Goal: Information Seeking & Learning: Learn about a topic

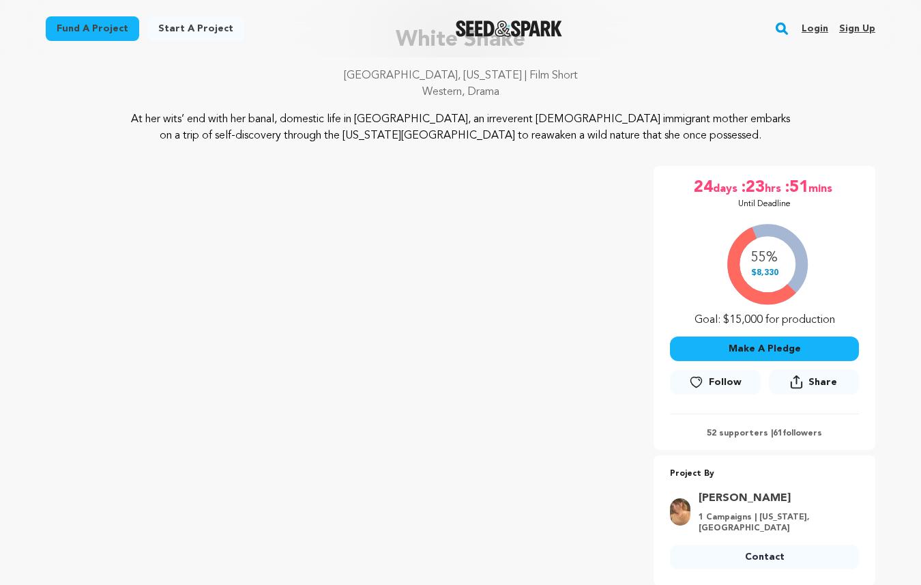
scroll to position [100, 0]
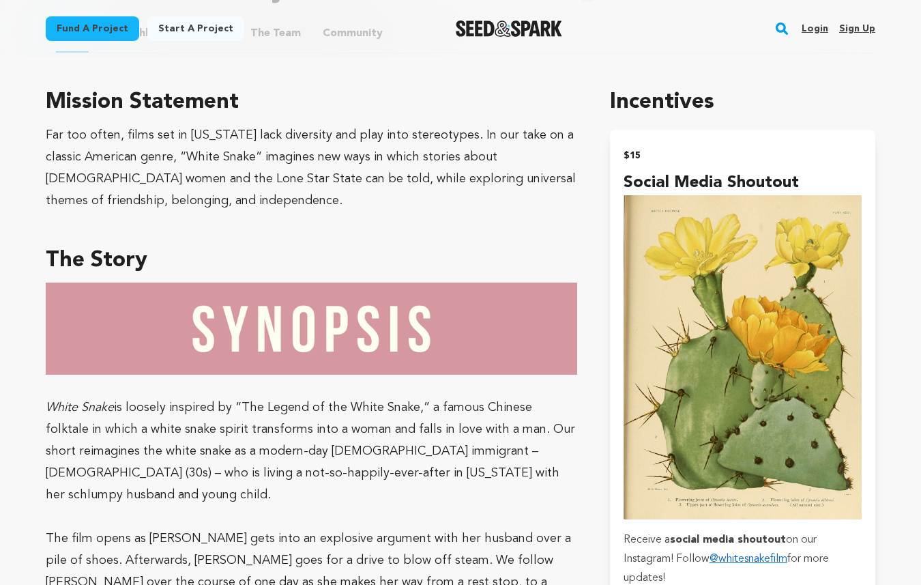
scroll to position [777, 0]
click at [539, 196] on div "Far too often, films set in [US_STATE] lack diversity and play into stereotypes…" at bounding box center [311, 166] width 531 height 87
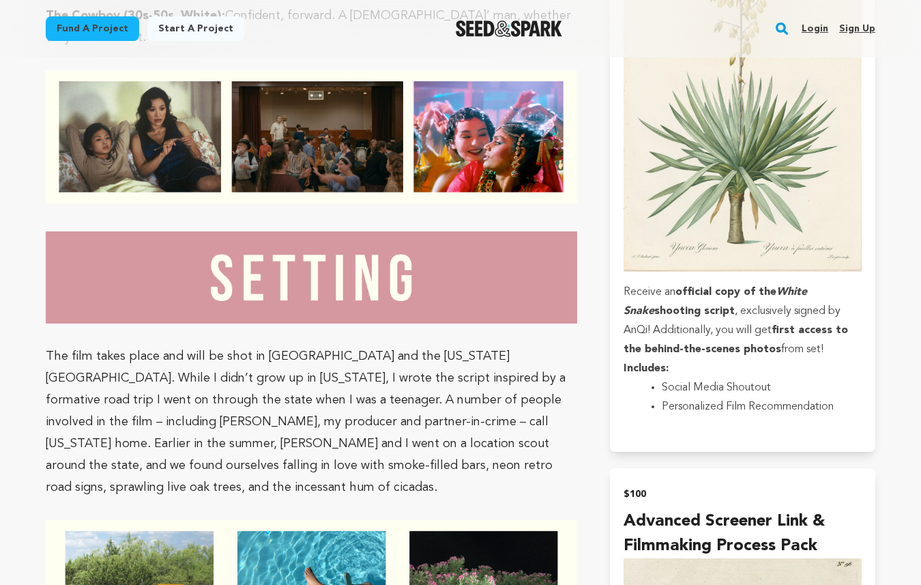
scroll to position [2343, 0]
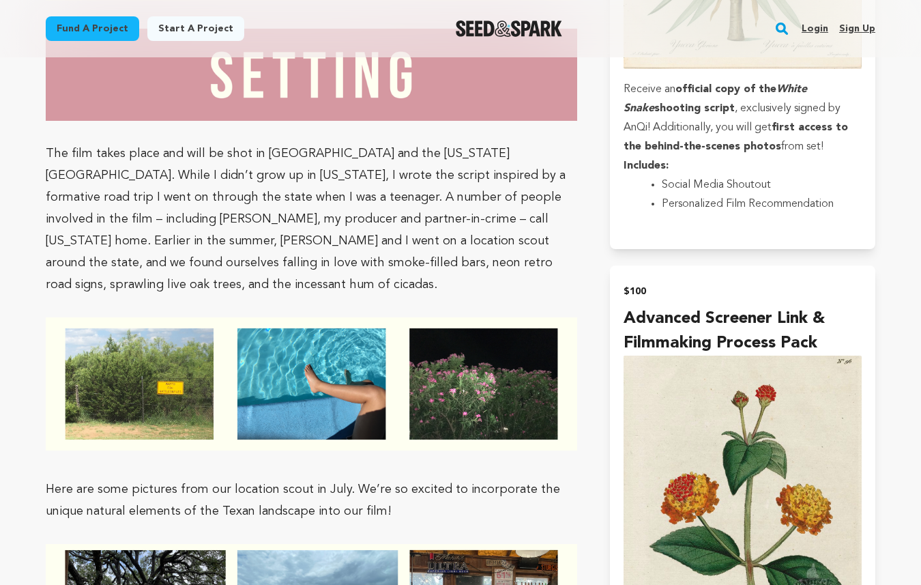
click at [482, 317] on img at bounding box center [311, 383] width 531 height 133
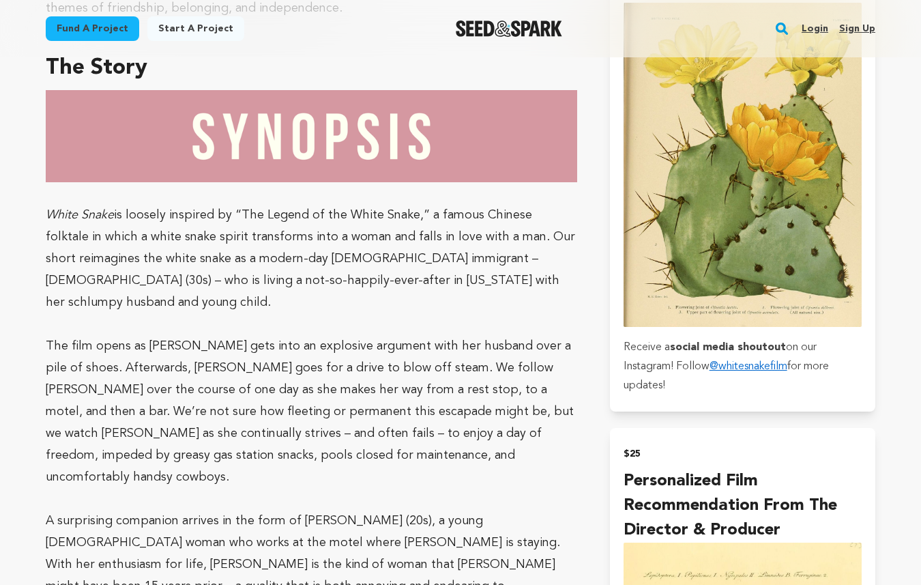
scroll to position [992, 0]
